Goal: Task Accomplishment & Management: Manage account settings

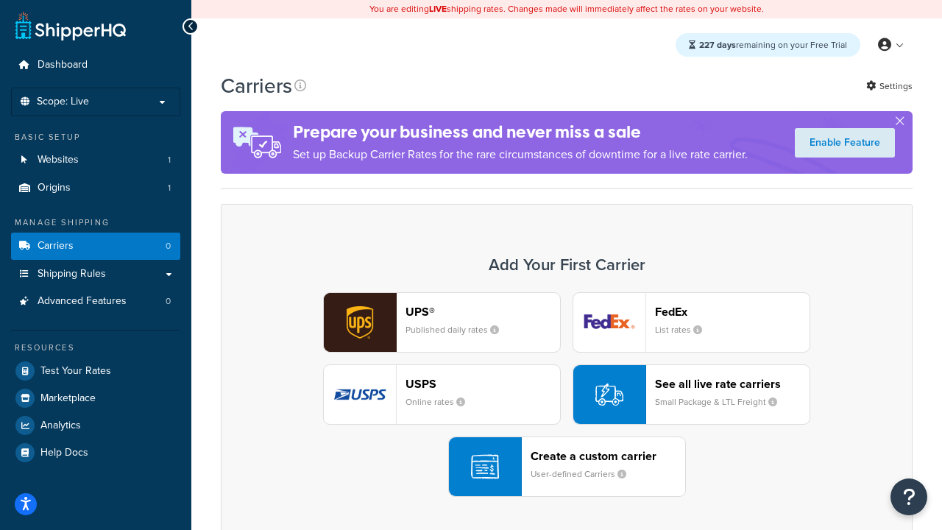
click at [566, 394] on div "UPS® Published daily rates FedEx List rates USPS Online rates See all live rate…" at bounding box center [566, 394] width 661 height 204
click at [732, 311] on header "FedEx" at bounding box center [732, 312] width 154 height 14
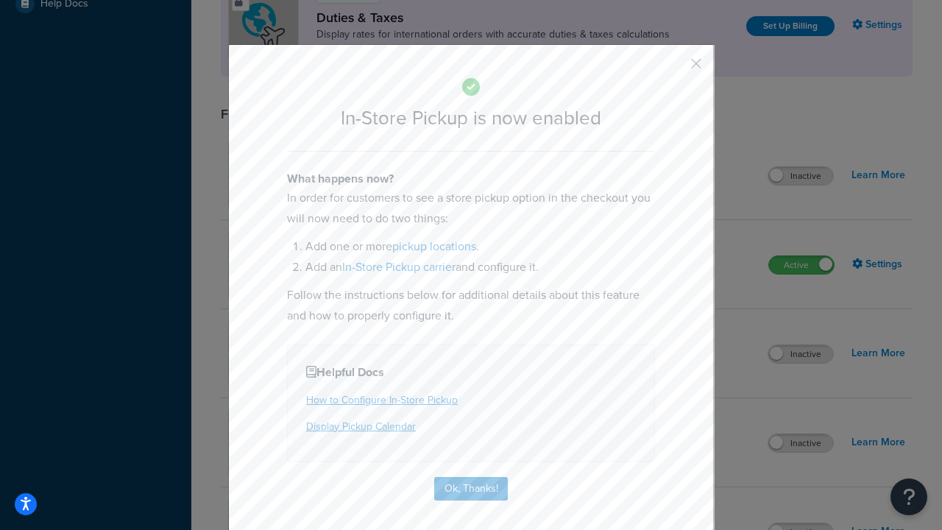
click at [674, 68] on button "button" at bounding box center [674, 69] width 4 height 4
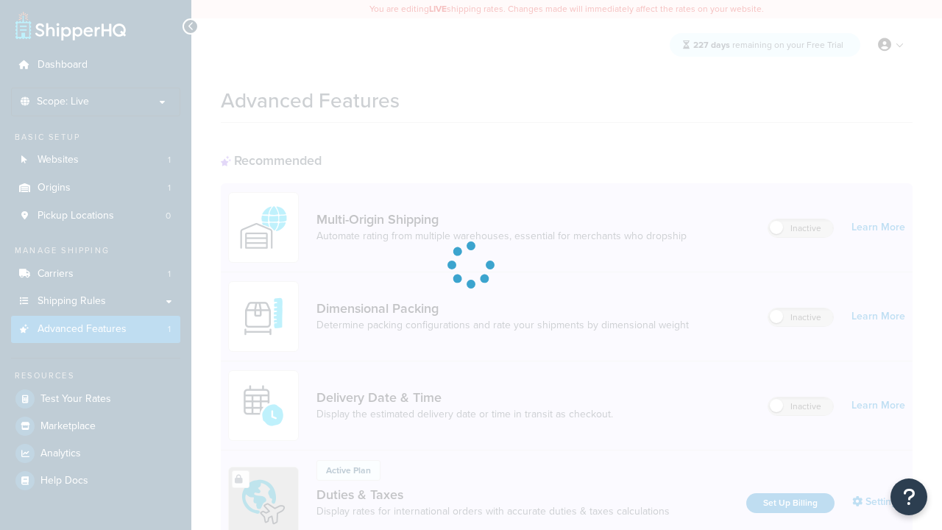
scroll to position [477, 0]
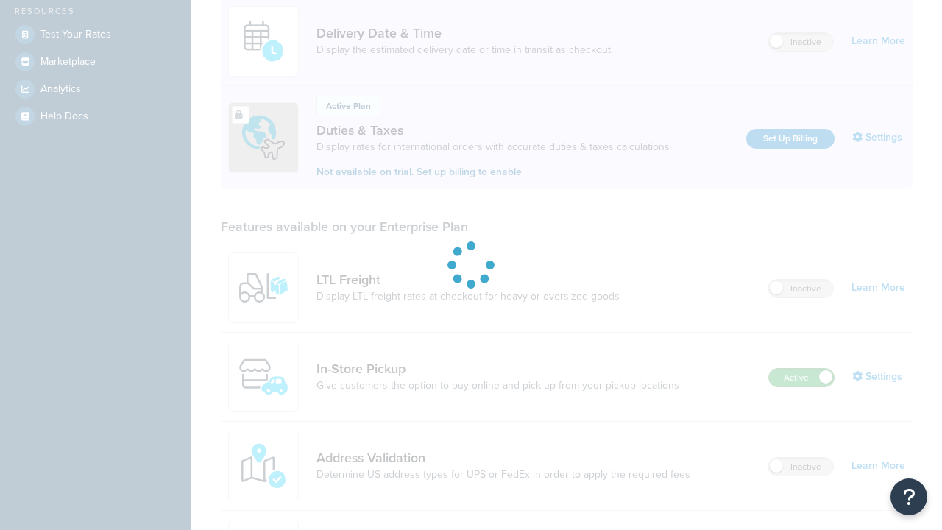
click at [801, 369] on label "Active" at bounding box center [801, 378] width 65 height 18
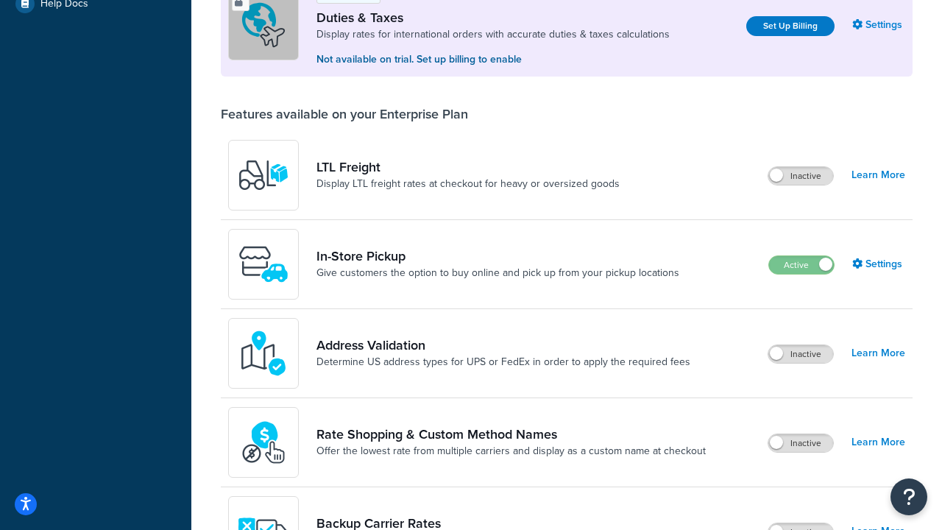
scroll to position [449, 0]
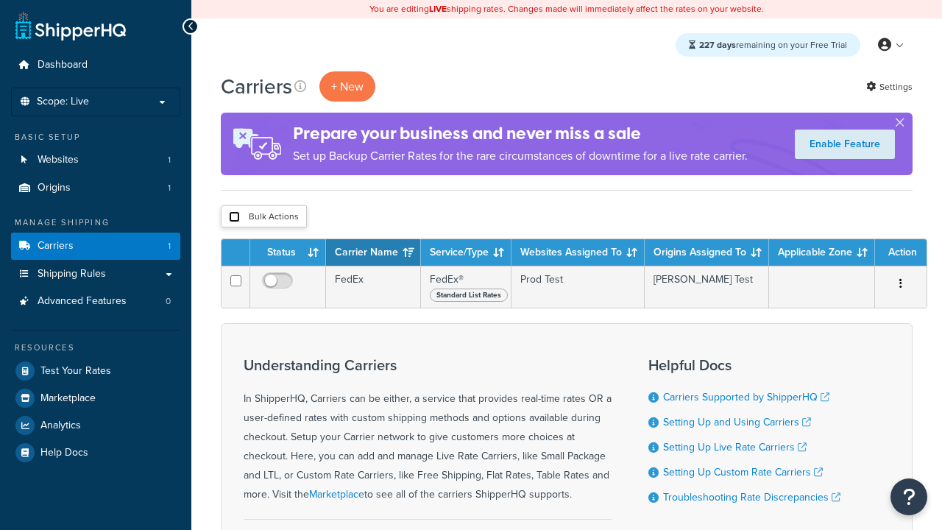
click at [234, 217] on input "checkbox" at bounding box center [234, 216] width 11 height 11
checkbox input "true"
click at [0, 0] on button "Delete" at bounding box center [0, 0] width 0 height 0
